Goal: Check status

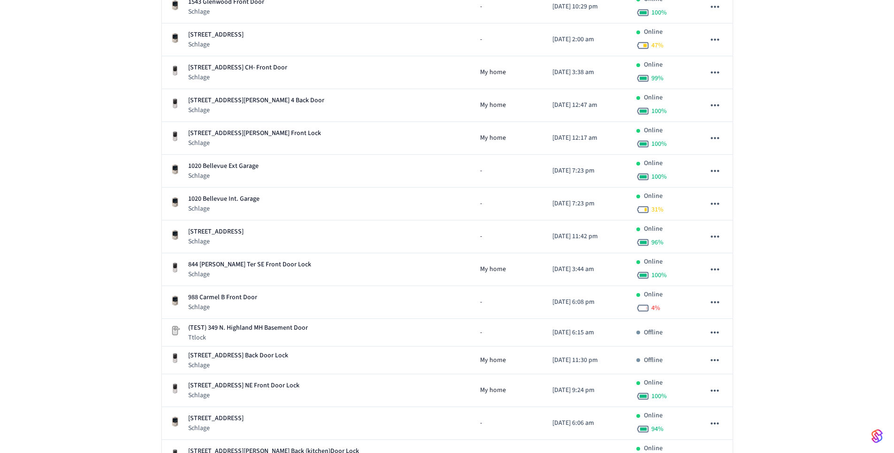
scroll to position [474, 0]
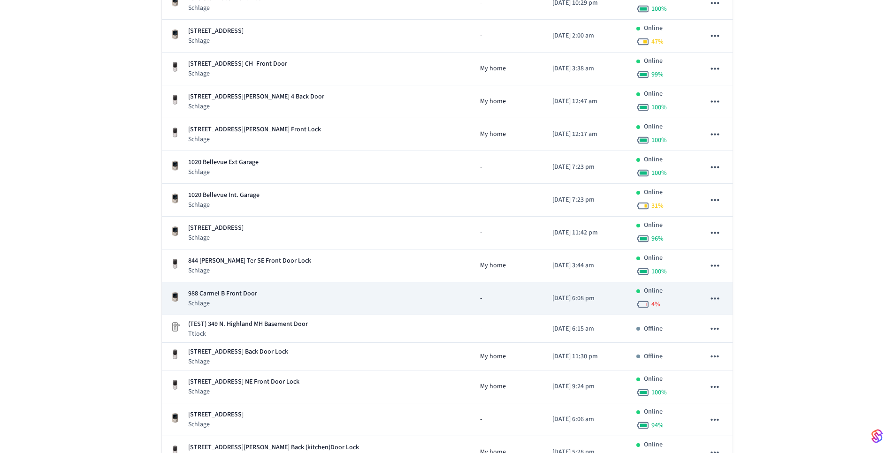
click at [209, 293] on p "988 Carmel B Front Door" at bounding box center [222, 294] width 69 height 10
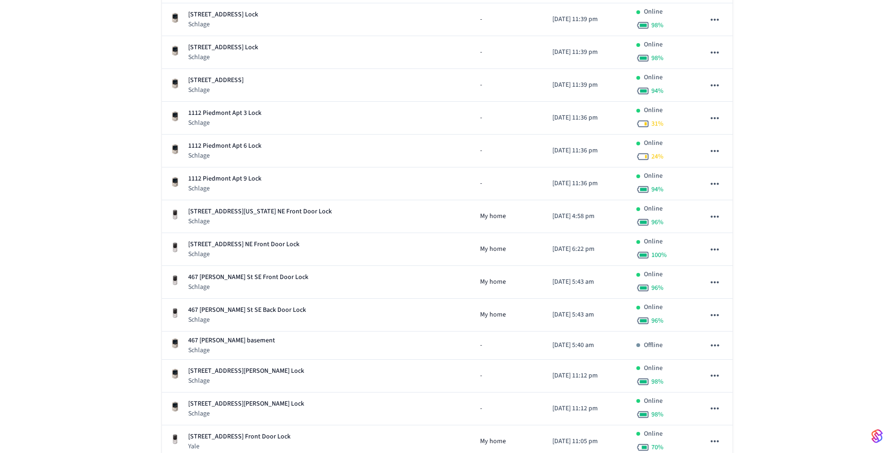
scroll to position [1598, 0]
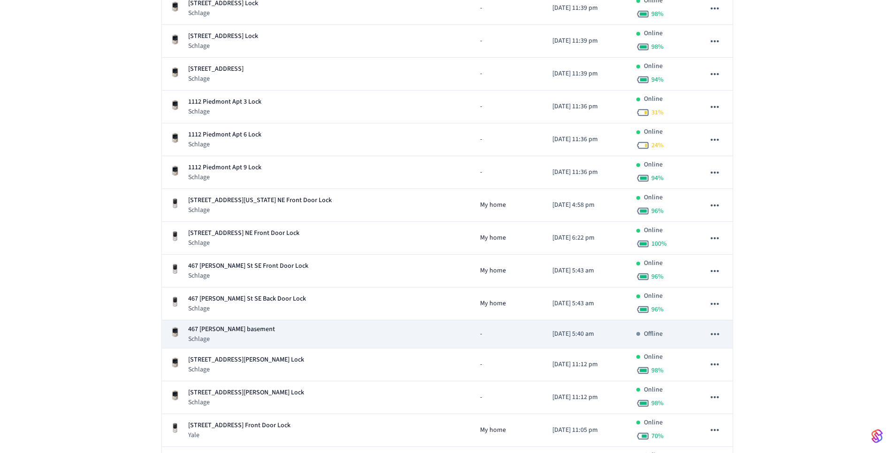
click at [226, 330] on p "467 [PERSON_NAME] basement" at bounding box center [231, 330] width 87 height 10
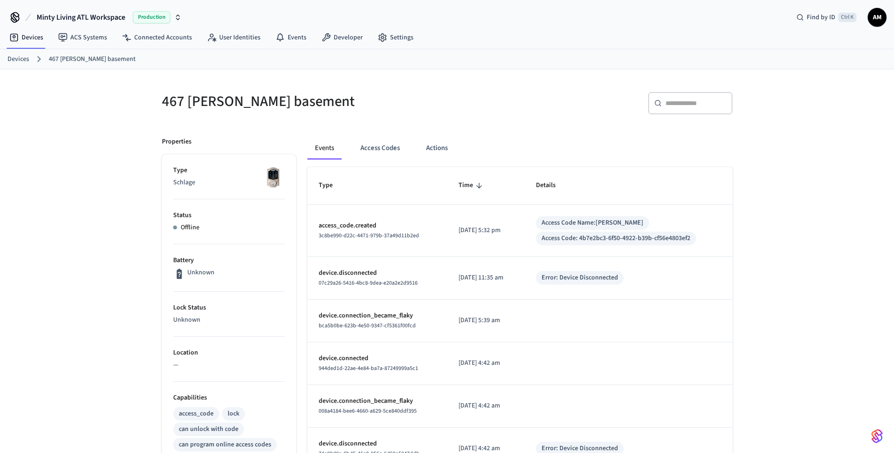
click at [18, 56] on link "Devices" at bounding box center [19, 59] width 22 height 10
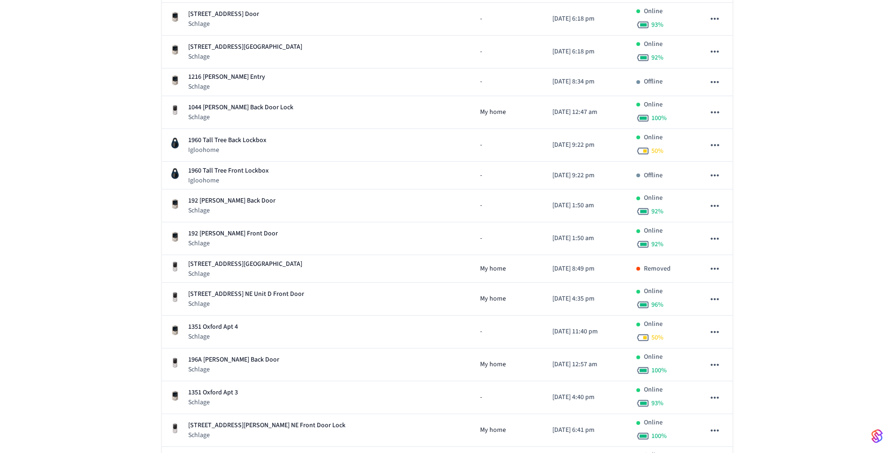
scroll to position [2989, 0]
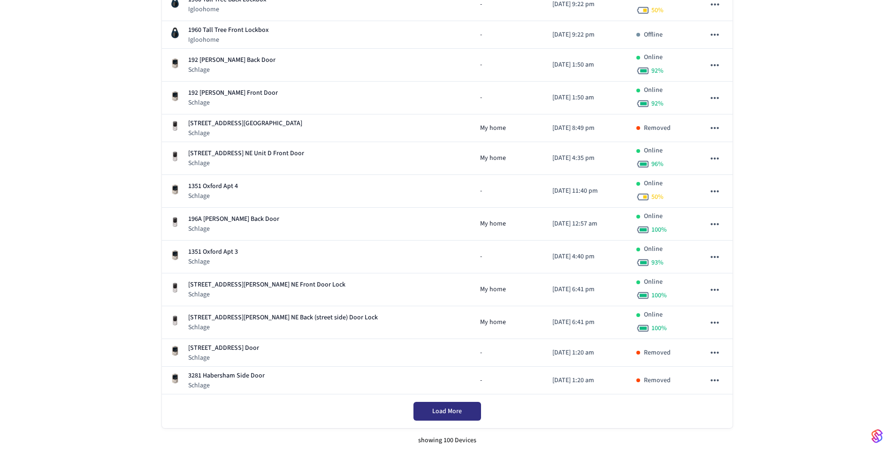
click at [443, 412] on div "Load More" at bounding box center [447, 412] width 571 height 34
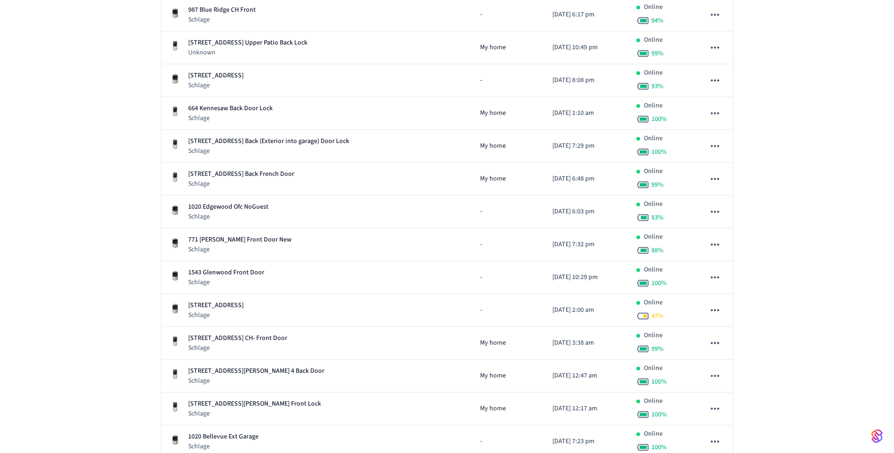
scroll to position [0, 0]
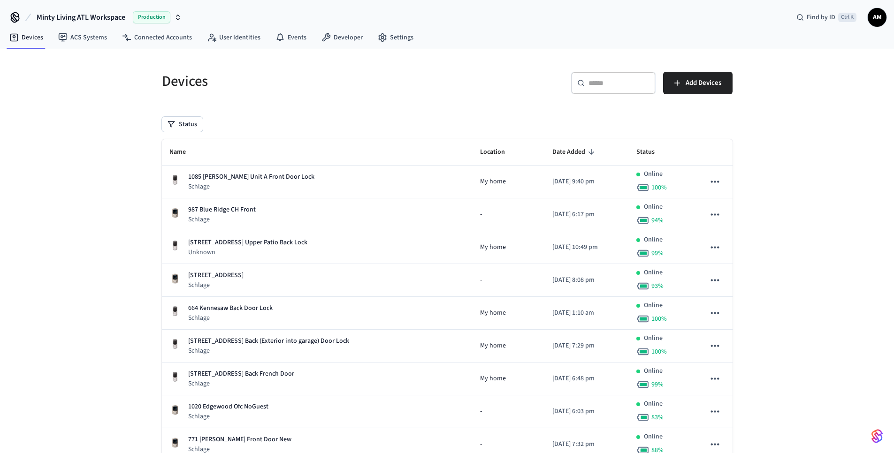
click at [596, 83] on input "text" at bounding box center [618, 82] width 61 height 9
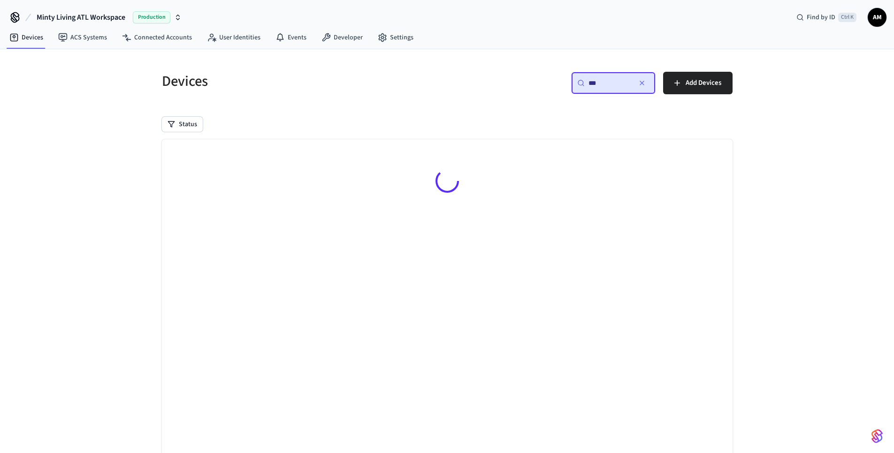
type input "***"
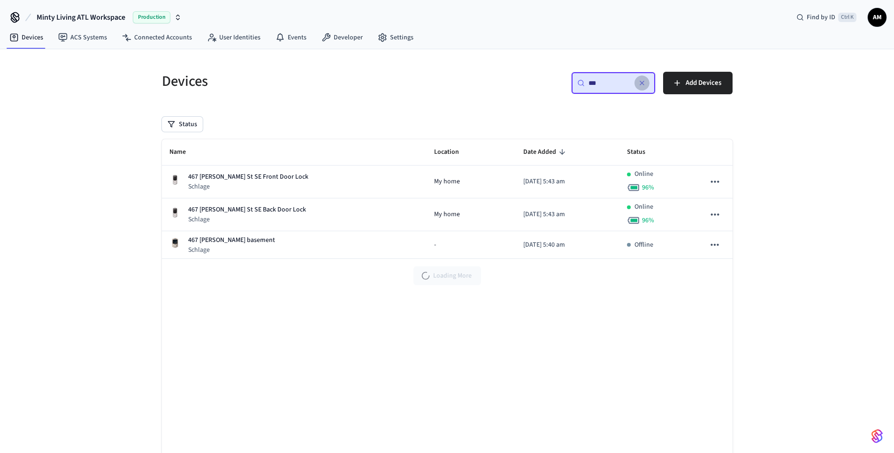
click at [641, 85] on icon "button" at bounding box center [642, 83] width 8 height 8
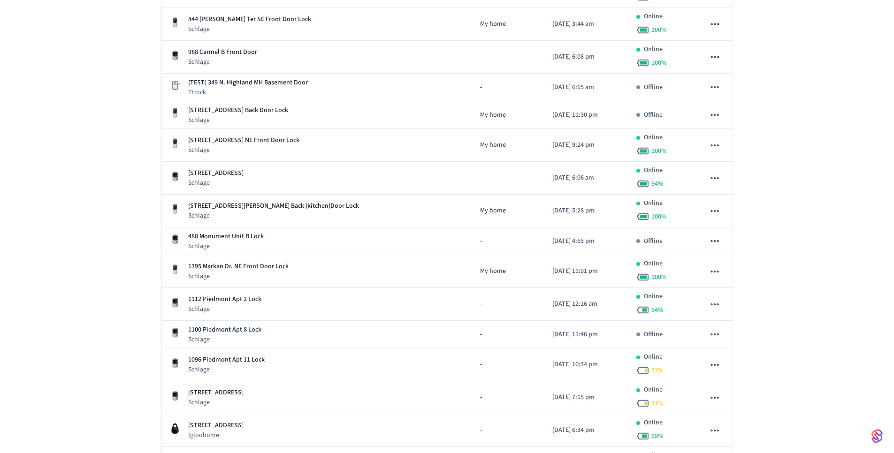
scroll to position [746, 0]
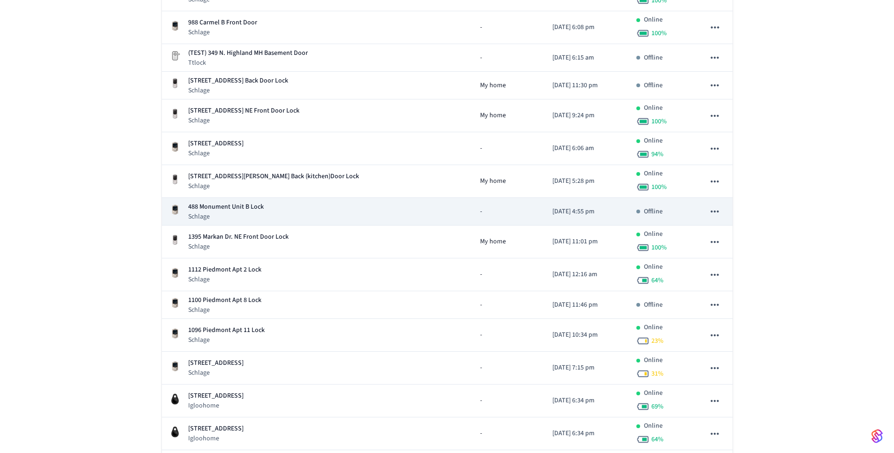
click at [263, 201] on td "488 Monument Unit B Lock Schlage" at bounding box center [317, 212] width 311 height 28
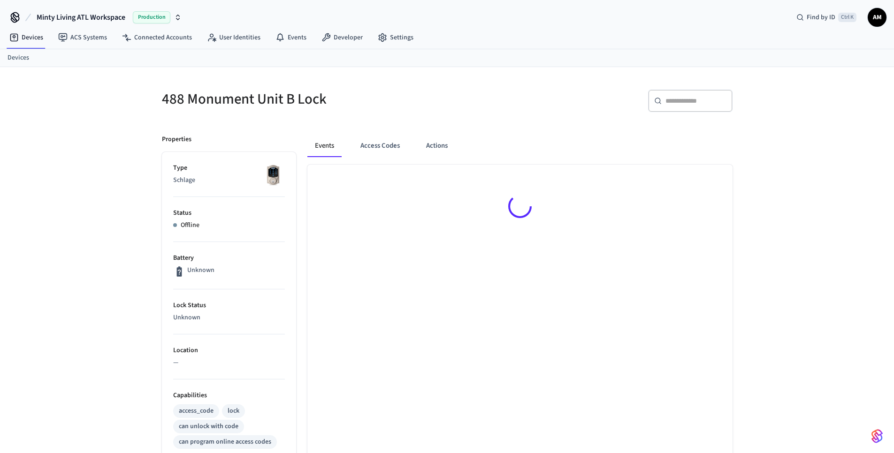
click at [240, 213] on p "Status" at bounding box center [229, 213] width 112 height 10
